Goal: Transaction & Acquisition: Purchase product/service

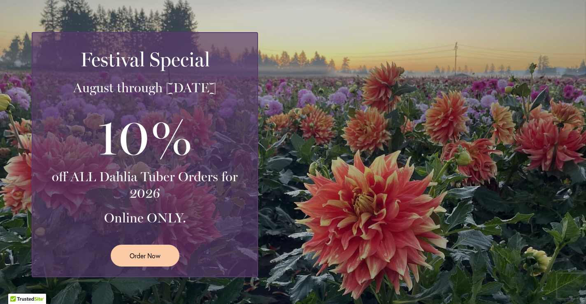
scroll to position [146, 0]
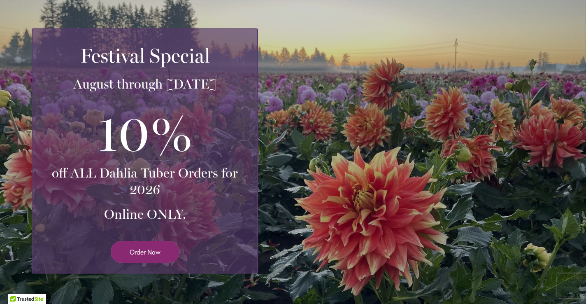
click at [142, 251] on span "Order Now" at bounding box center [145, 251] width 31 height 9
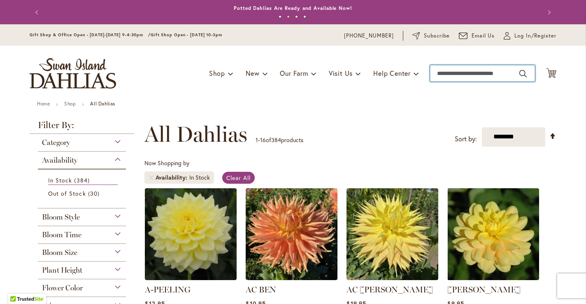
click at [455, 74] on input "Search" at bounding box center [482, 73] width 105 height 16
type input "****"
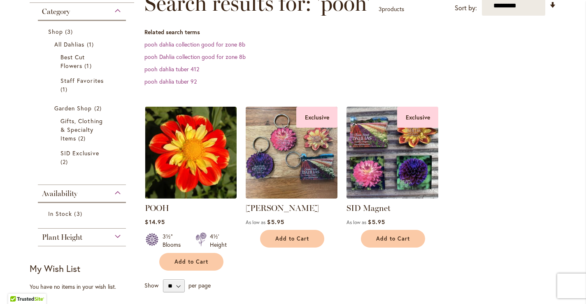
scroll to position [138, 0]
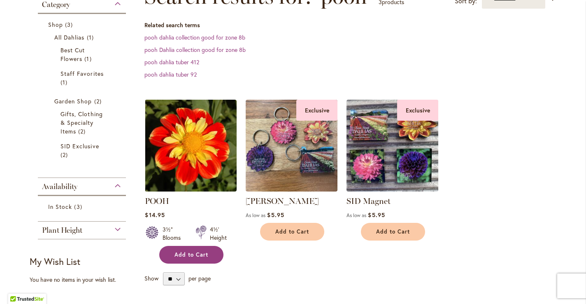
click at [186, 254] on span "Add to Cart" at bounding box center [191, 254] width 34 height 7
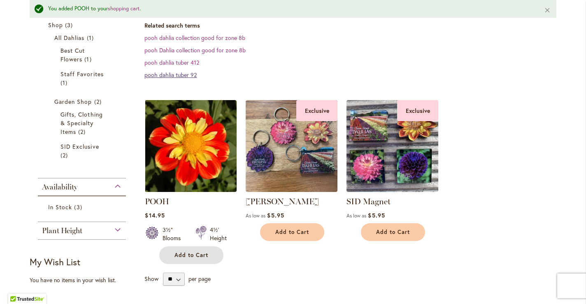
scroll to position [0, 0]
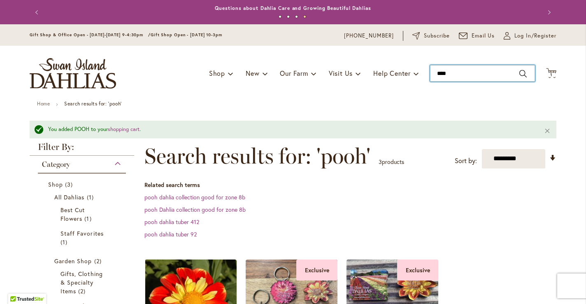
click at [441, 74] on input "****" at bounding box center [482, 73] width 105 height 16
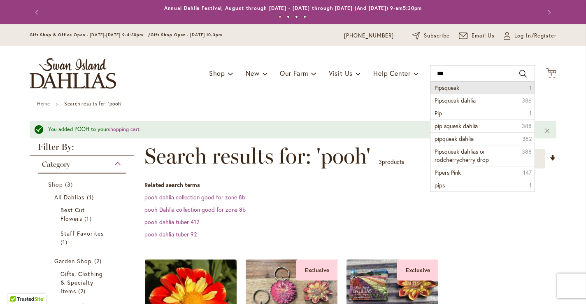
click at [449, 88] on span "Pipsqueak" at bounding box center [446, 88] width 25 height 8
type input "*********"
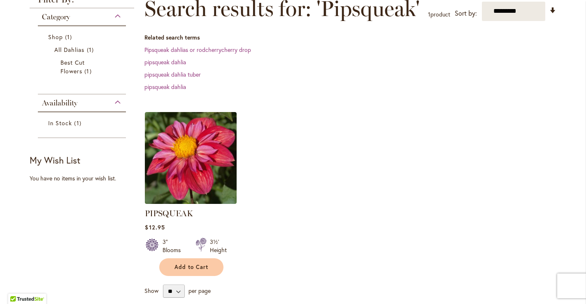
scroll to position [128, 0]
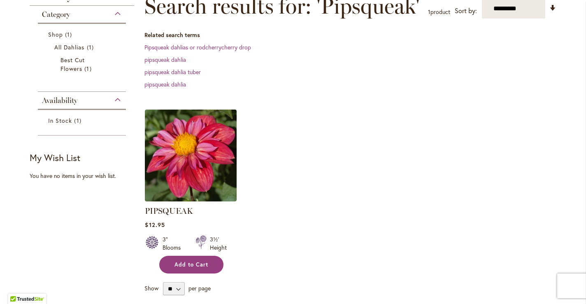
click at [184, 268] on button "Add to Cart" at bounding box center [191, 264] width 64 height 18
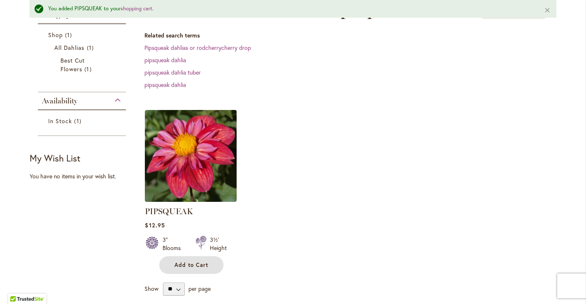
scroll to position [0, 0]
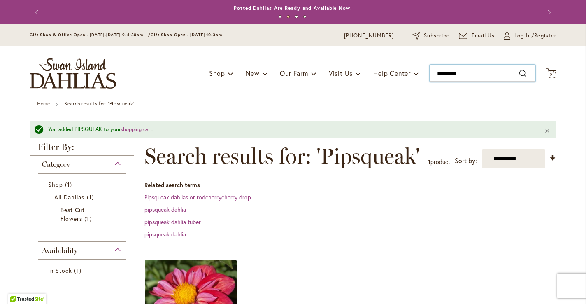
click at [451, 75] on input "*********" at bounding box center [482, 73] width 105 height 16
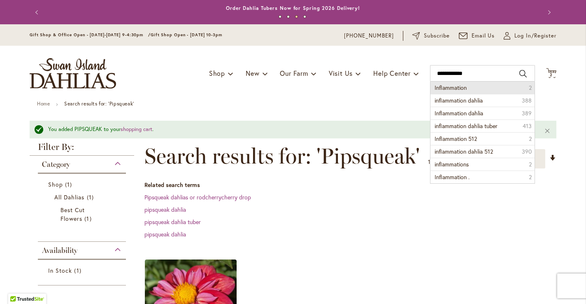
click at [452, 87] on span "Inflammation" at bounding box center [450, 88] width 32 height 8
type input "**********"
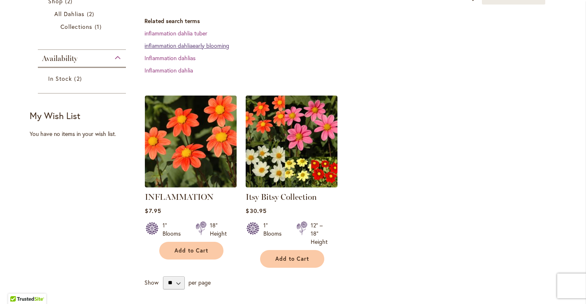
scroll to position [175, 0]
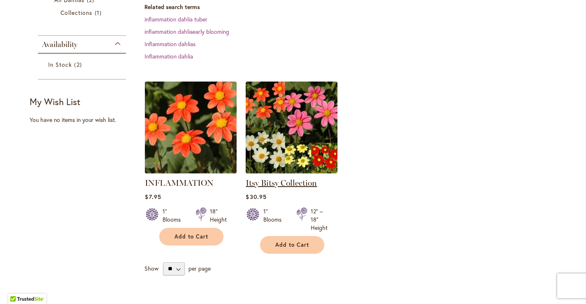
click at [270, 183] on link "Itsy Bitsy Collection" at bounding box center [281, 183] width 71 height 10
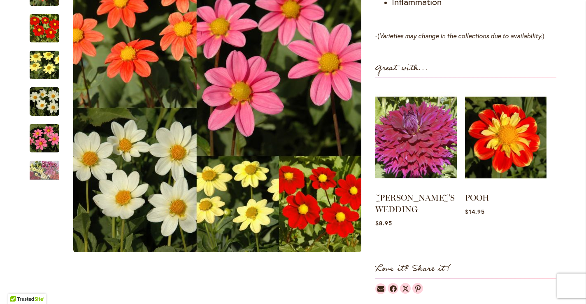
scroll to position [599, 0]
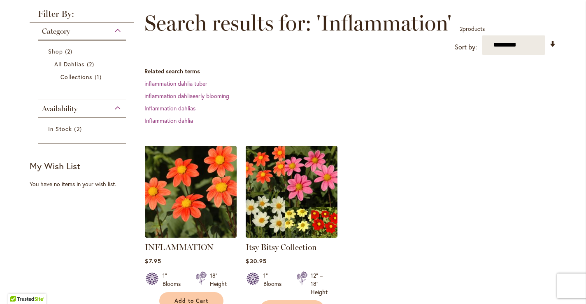
scroll to position [114, 0]
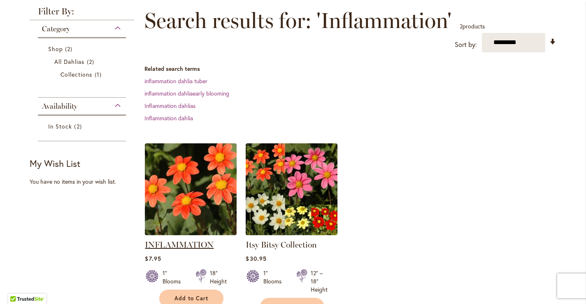
click at [174, 244] on link "INFLAMMATION" at bounding box center [179, 244] width 69 height 10
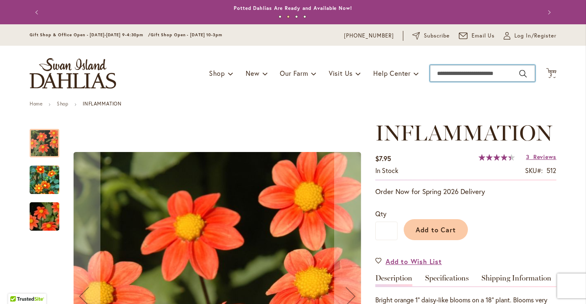
click at [458, 75] on input "Search" at bounding box center [482, 73] width 105 height 16
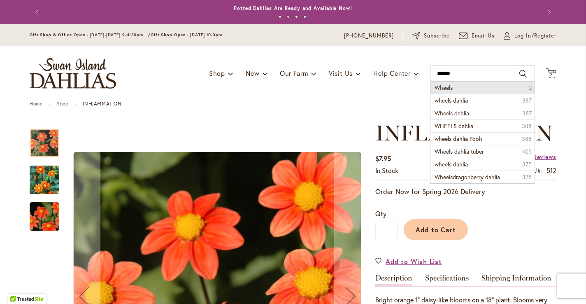
click at [446, 85] on span "Wheels" at bounding box center [443, 88] width 18 height 8
type input "******"
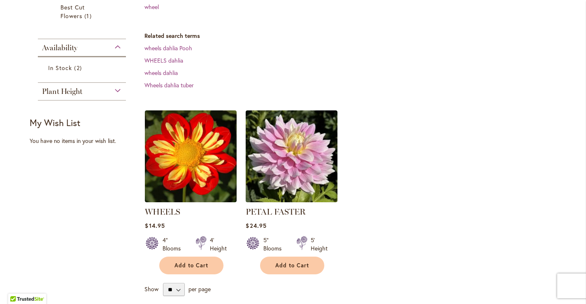
scroll to position [183, 0]
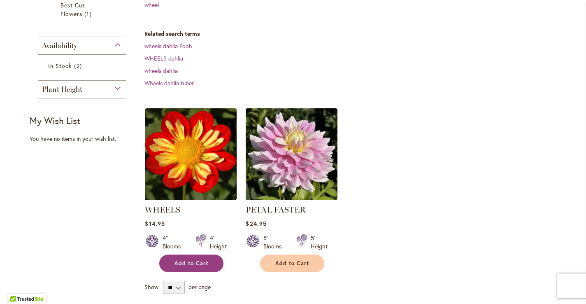
click at [181, 261] on span "Add to Cart" at bounding box center [191, 263] width 34 height 7
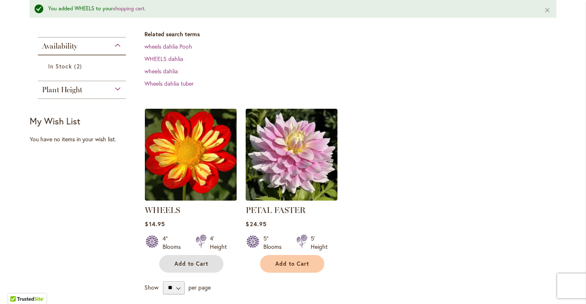
scroll to position [0, 0]
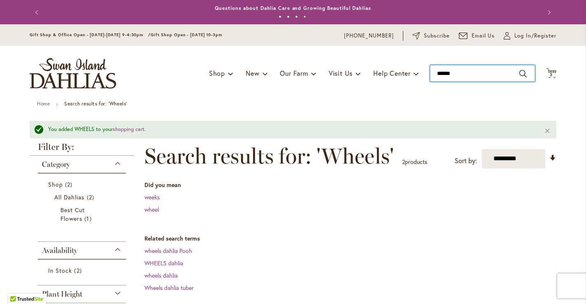
click at [450, 75] on input "******" at bounding box center [482, 73] width 105 height 16
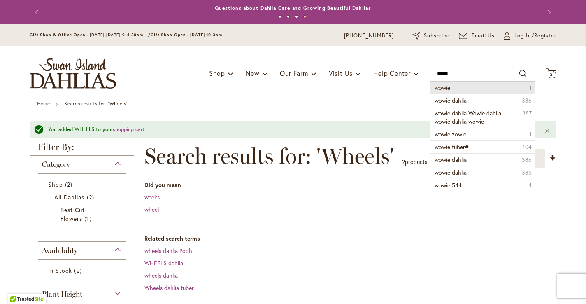
click at [445, 86] on span "wowie" at bounding box center [442, 88] width 16 height 8
type input "*****"
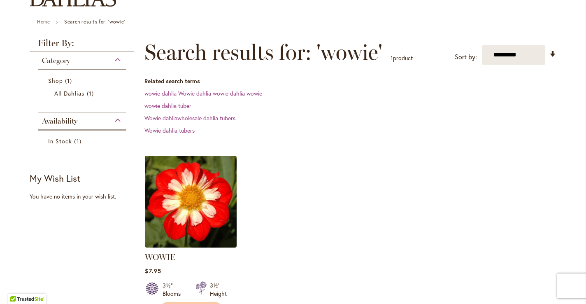
scroll to position [103, 0]
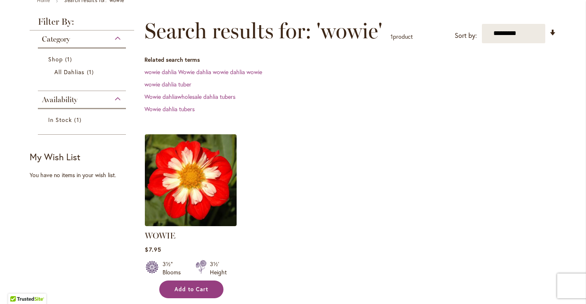
click at [189, 289] on span "Add to Cart" at bounding box center [191, 288] width 34 height 7
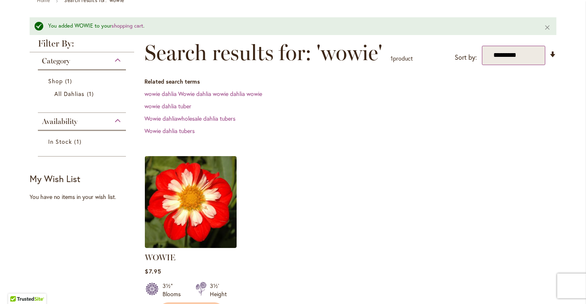
click at [503, 54] on select "**********" at bounding box center [514, 55] width 64 height 19
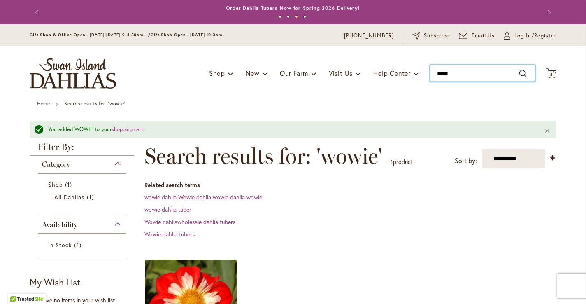
click at [445, 75] on input "*****" at bounding box center [482, 73] width 105 height 16
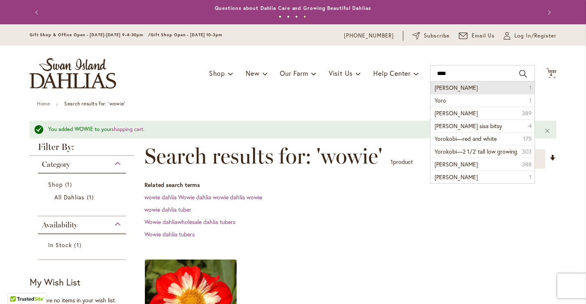
click at [448, 88] on span "yoro kobi" at bounding box center [455, 88] width 43 height 8
type input "*********"
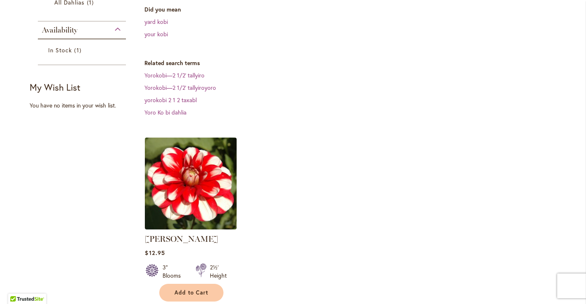
scroll to position [179, 0]
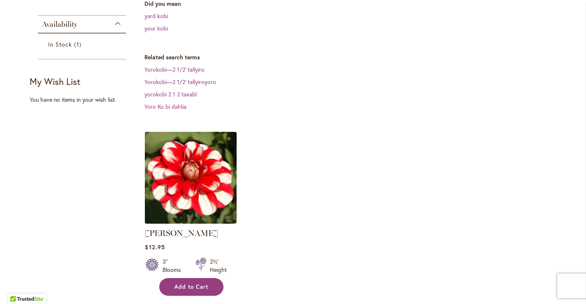
click at [184, 283] on span "Add to Cart" at bounding box center [191, 286] width 34 height 7
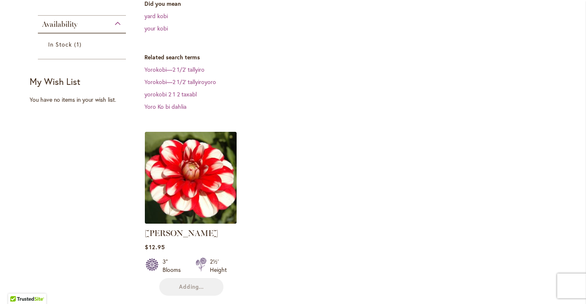
scroll to position [0, 0]
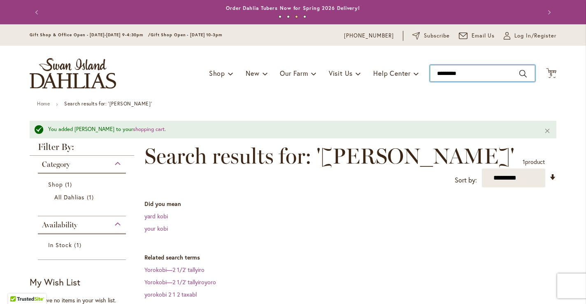
type input "*********"
drag, startPoint x: 469, startPoint y: 76, endPoint x: 378, endPoint y: 73, distance: 90.9
click at [378, 74] on div "Toggle Nav Shop Dahlia Tubers Collections Fresh Cut Dahlias Gardening Supplies …" at bounding box center [292, 73] width 543 height 55
click at [194, 93] on div "Toggle Nav Shop Dahlia Tubers Collections Fresh Cut Dahlias Gardening Supplies …" at bounding box center [292, 73] width 543 height 55
click at [44, 103] on link "Home" at bounding box center [43, 103] width 13 height 6
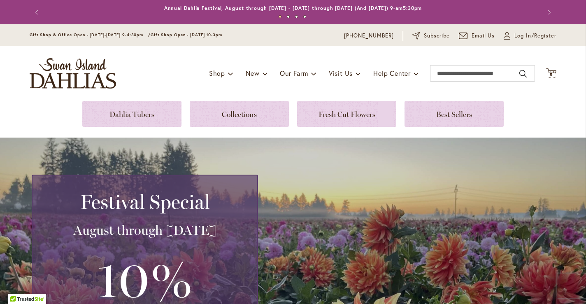
scroll to position [5, 0]
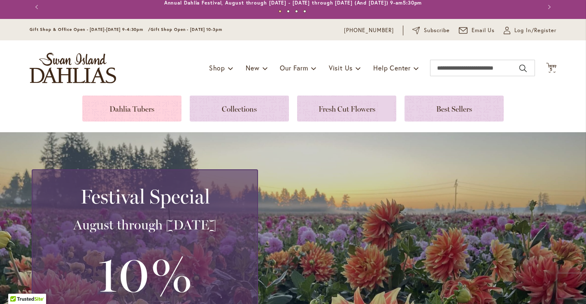
click at [131, 110] on link at bounding box center [131, 108] width 99 height 26
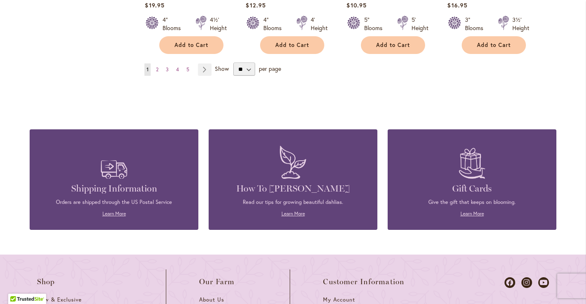
scroll to position [842, 0]
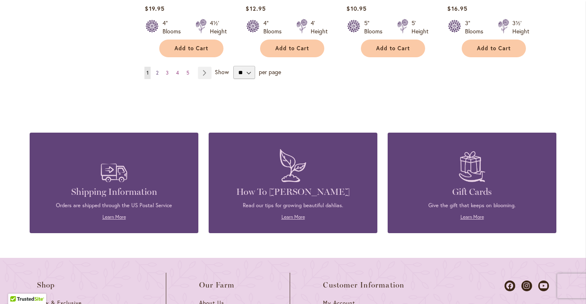
click at [157, 70] on span "2" at bounding box center [157, 73] width 2 height 6
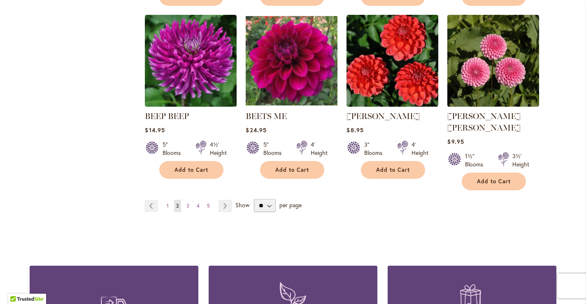
scroll to position [712, 0]
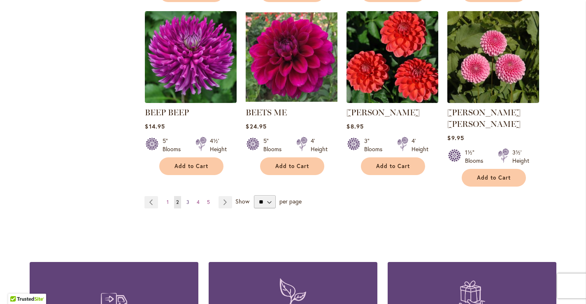
click at [188, 199] on span "3" at bounding box center [187, 202] width 3 height 6
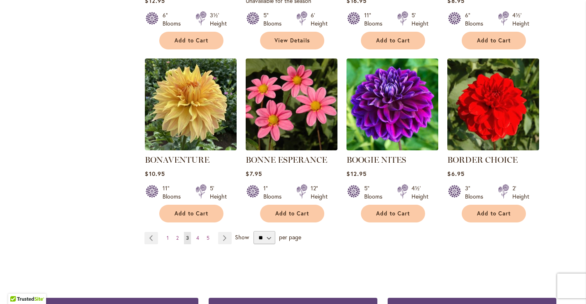
scroll to position [668, 0]
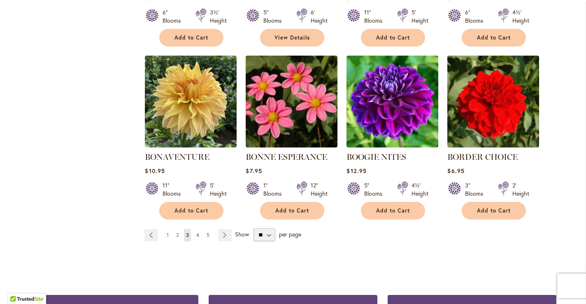
click at [197, 233] on span "4" at bounding box center [197, 235] width 3 height 6
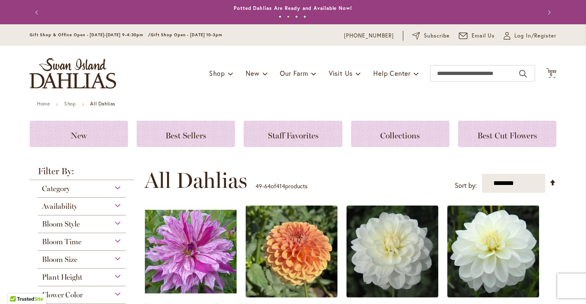
click at [118, 257] on div "Bloom Size" at bounding box center [82, 257] width 88 height 13
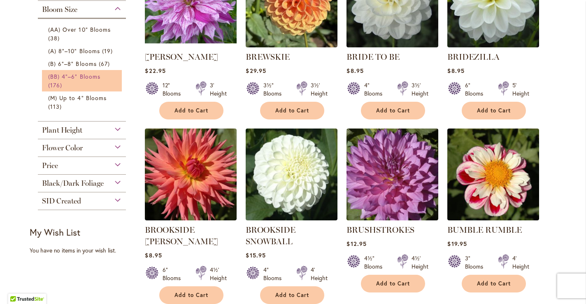
click at [63, 75] on span "(BB) 4"–6" Blooms" at bounding box center [74, 76] width 52 height 8
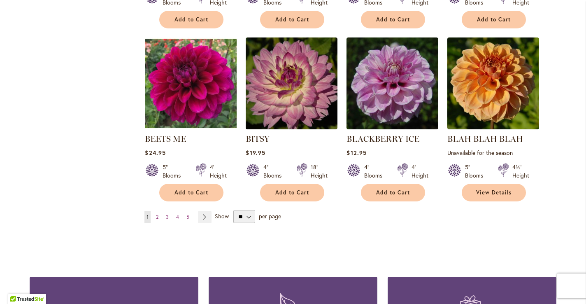
scroll to position [670, 0]
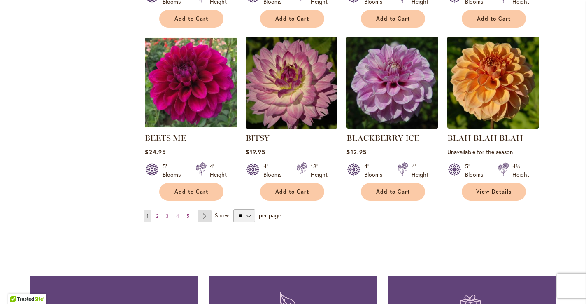
click at [205, 213] on link "Page Next" at bounding box center [205, 216] width 14 height 12
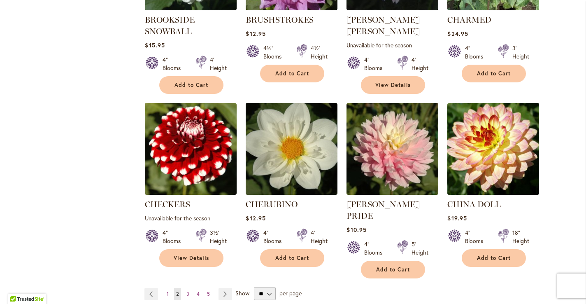
scroll to position [628, 0]
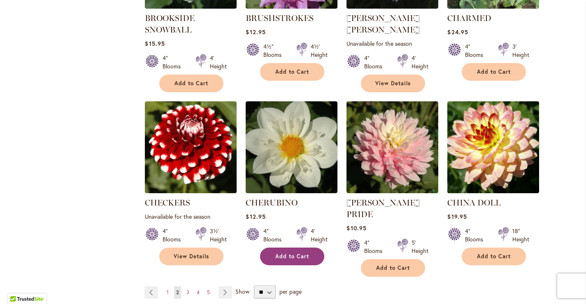
click at [295, 253] on span "Add to Cart" at bounding box center [292, 256] width 34 height 7
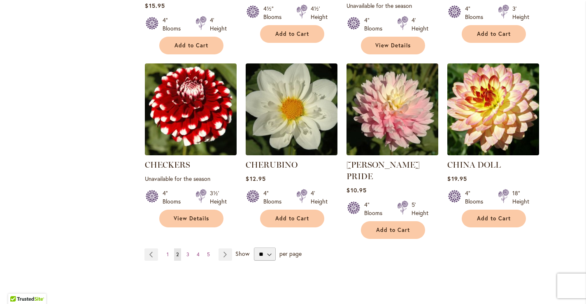
scroll to position [673, 0]
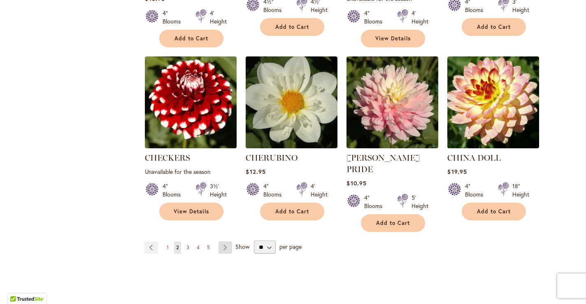
click at [223, 241] on link "Page Next" at bounding box center [225, 247] width 14 height 12
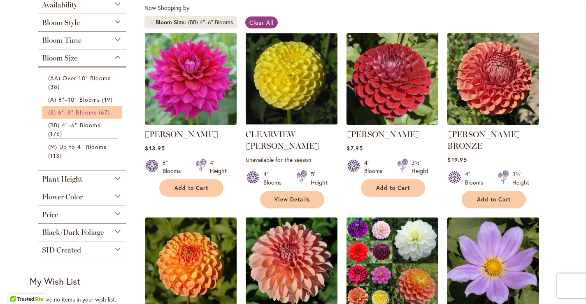
scroll to position [157, 0]
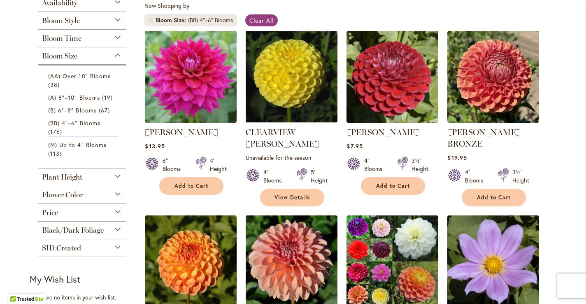
click at [119, 190] on div "Flower Color" at bounding box center [82, 192] width 88 height 13
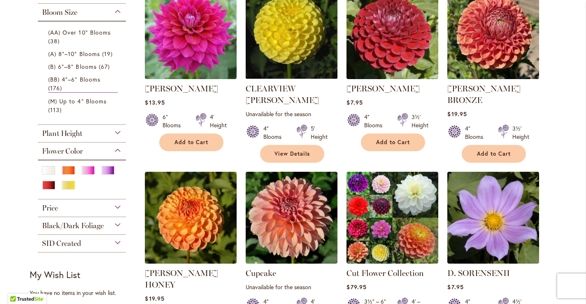
scroll to position [205, 0]
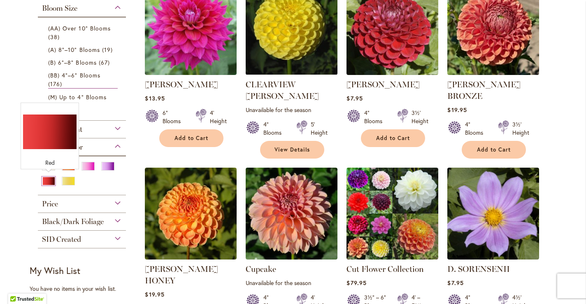
click at [47, 180] on div "Red" at bounding box center [48, 180] width 13 height 9
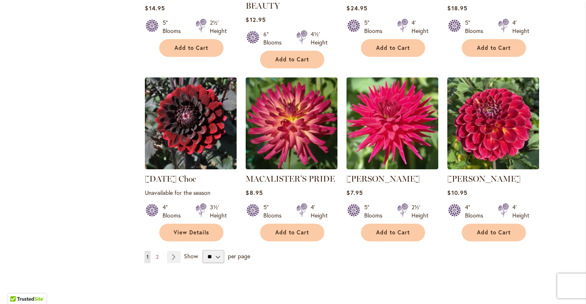
scroll to position [656, 0]
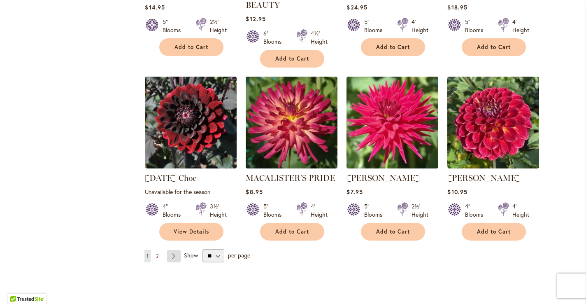
click at [174, 250] on link "Page Next" at bounding box center [174, 256] width 14 height 12
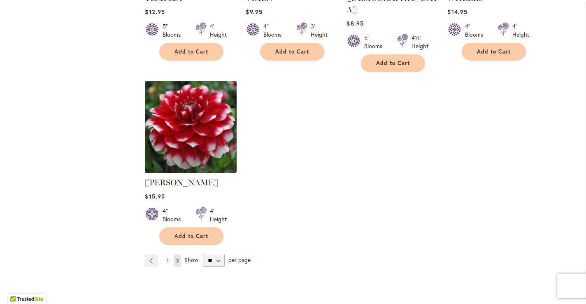
scroll to position [654, 0]
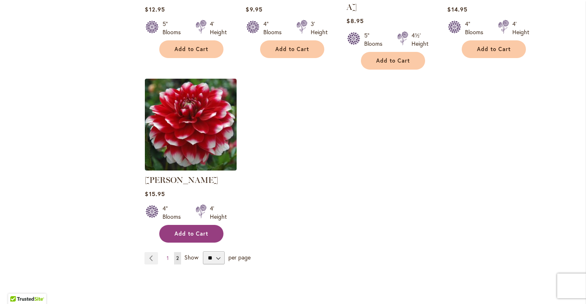
click at [193, 230] on span "Add to Cart" at bounding box center [191, 233] width 34 height 7
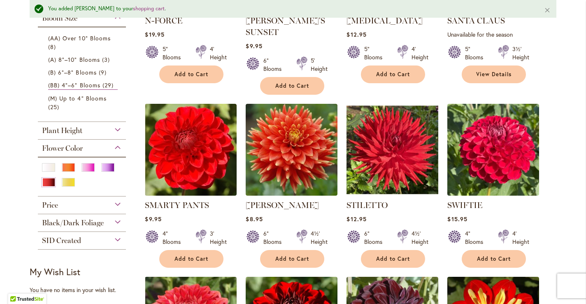
scroll to position [0, 0]
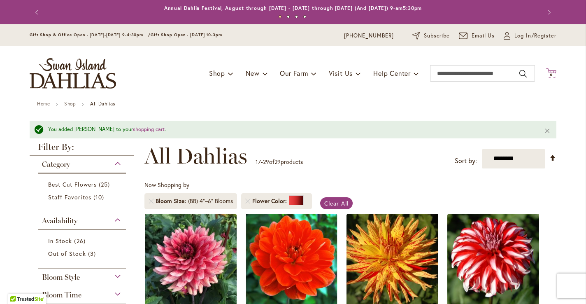
click at [551, 73] on span "6" at bounding box center [551, 74] width 3 height 5
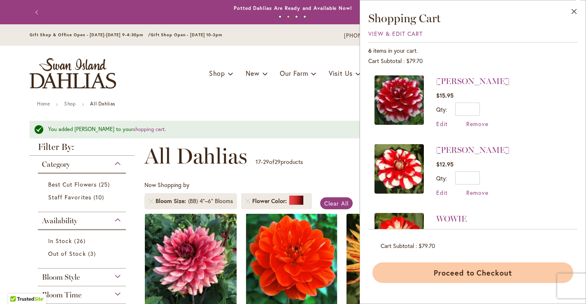
click at [466, 266] on button "Proceed to Checkout" at bounding box center [472, 272] width 201 height 21
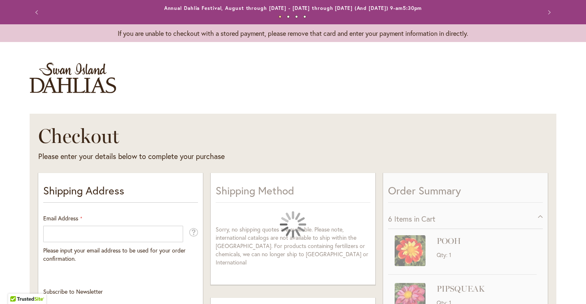
select select "**"
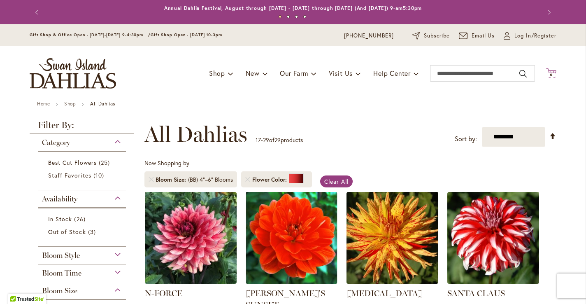
click at [551, 74] on span "6" at bounding box center [551, 74] width 3 height 5
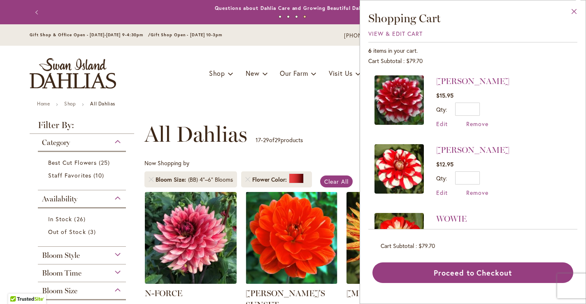
click at [572, 13] on button "Close" at bounding box center [574, 13] width 23 height 26
